Goal: Information Seeking & Learning: Understand process/instructions

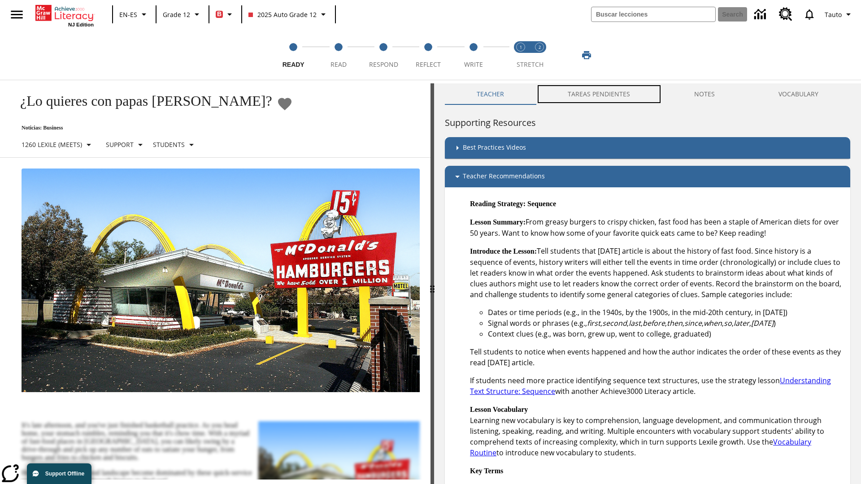
click at [594, 94] on button "TAREAS PENDIENTES" at bounding box center [599, 94] width 126 height 22
click at [600, 94] on button "TAREAS PENDIENTES" at bounding box center [599, 94] width 126 height 22
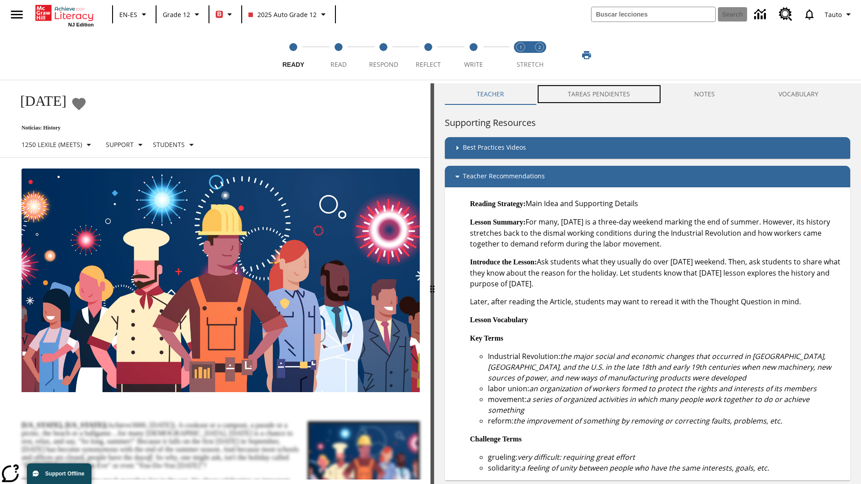
click at [600, 94] on button "TAREAS PENDIENTES" at bounding box center [599, 94] width 126 height 22
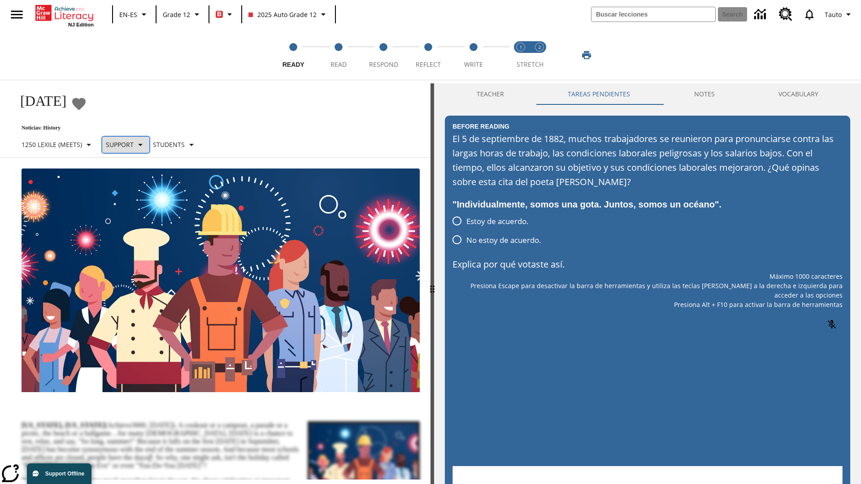
click at [130, 144] on p "Support" at bounding box center [120, 144] width 28 height 9
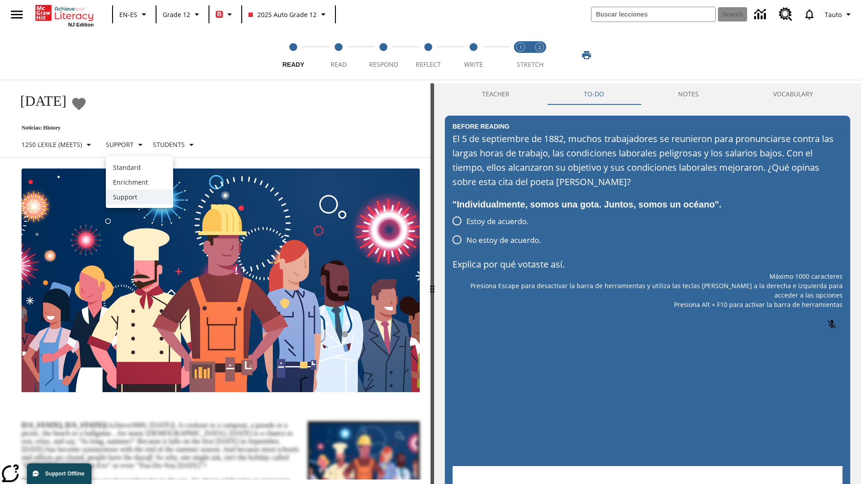
click at [139, 197] on p "Support" at bounding box center [139, 196] width 53 height 9
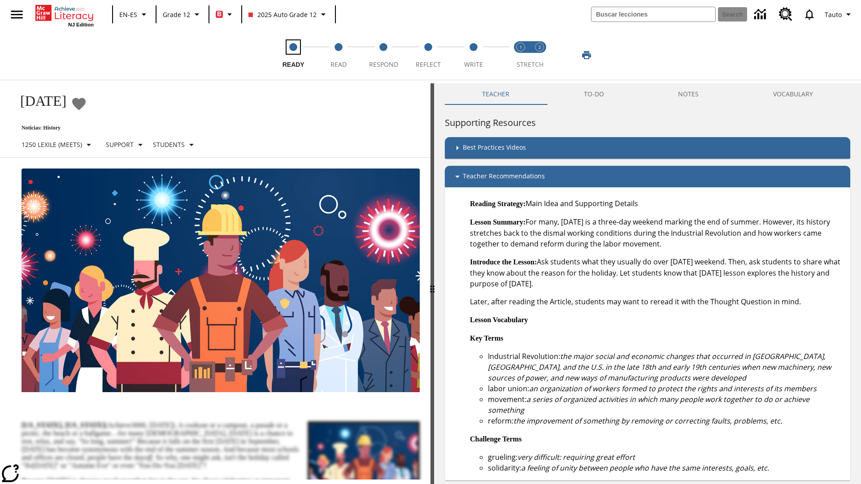
click at [293, 55] on span "Ready" at bounding box center [294, 61] width 22 height 16
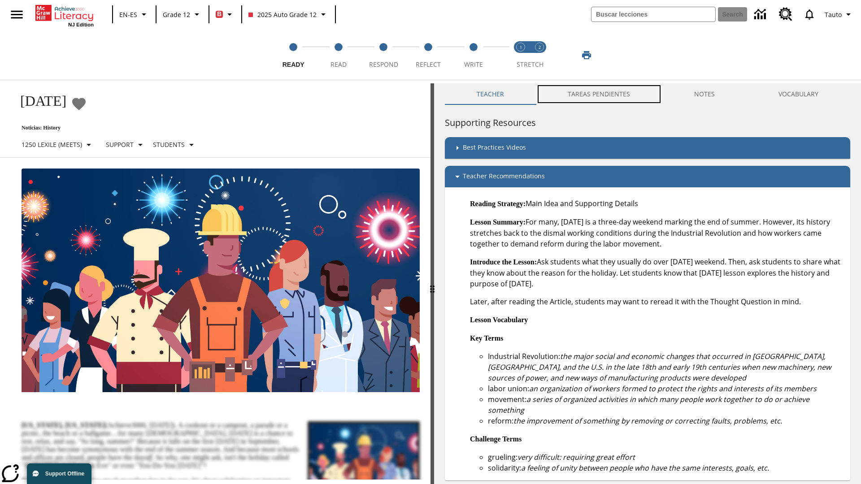
click at [594, 94] on button "TAREAS PENDIENTES" at bounding box center [599, 94] width 126 height 22
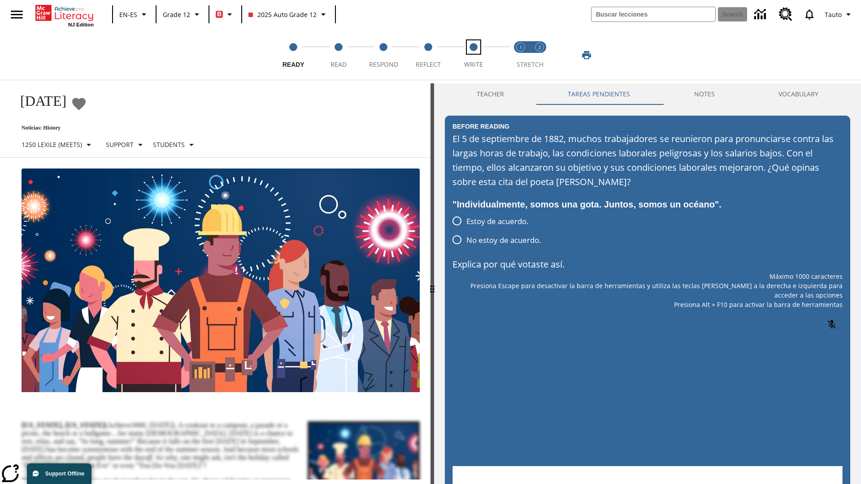
click at [473, 55] on span "Write" at bounding box center [473, 61] width 19 height 16
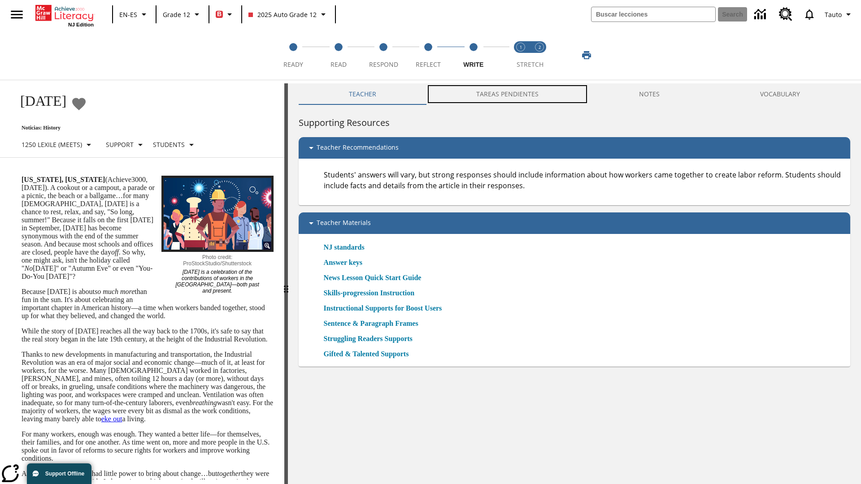
scroll to position [0, 0]
click at [503, 94] on button "TAREAS PENDIENTES" at bounding box center [507, 94] width 163 height 22
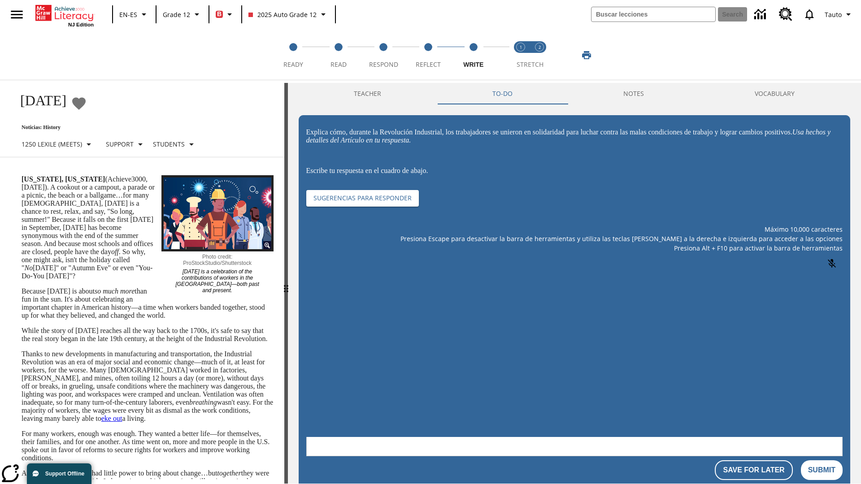
scroll to position [0, 0]
